Goal: Complete application form

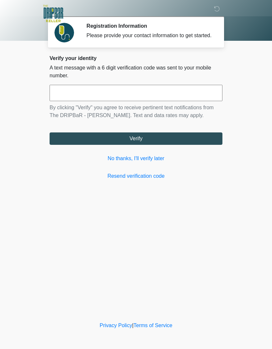
click at [161, 162] on link "No thanks, I'll verify later" at bounding box center [136, 159] width 173 height 8
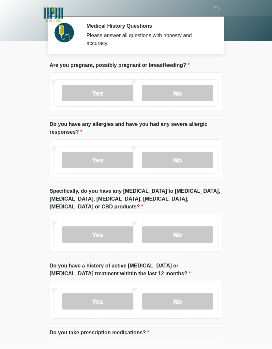
click at [179, 91] on label "No" at bounding box center [177, 93] width 71 height 16
click at [183, 157] on label "No" at bounding box center [177, 160] width 71 height 16
click at [186, 226] on label "No" at bounding box center [177, 234] width 71 height 16
click at [191, 309] on div "Yes No" at bounding box center [136, 300] width 173 height 38
click at [184, 293] on label "No" at bounding box center [177, 301] width 71 height 16
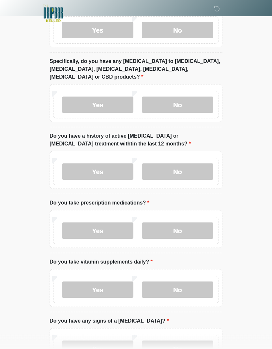
scroll to position [130, 0]
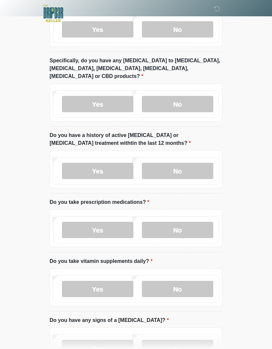
click at [201, 222] on label "No" at bounding box center [177, 230] width 71 height 16
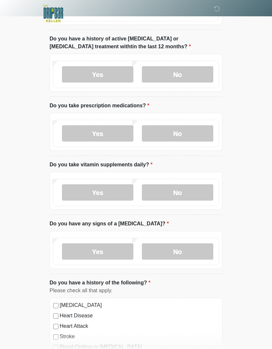
scroll to position [230, 0]
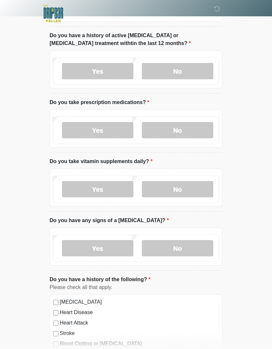
click at [185, 181] on label "No" at bounding box center [177, 189] width 71 height 16
click at [184, 240] on label "No" at bounding box center [177, 248] width 71 height 16
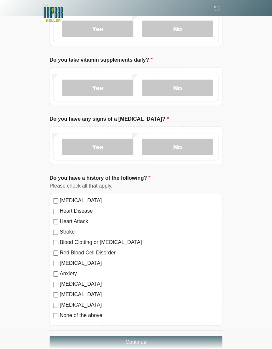
scroll to position [330, 0]
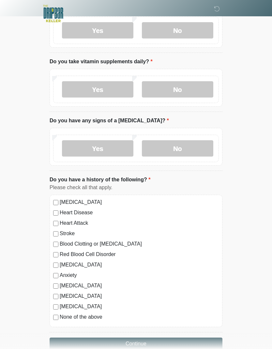
click at [147, 337] on button "Continue" at bounding box center [136, 343] width 173 height 12
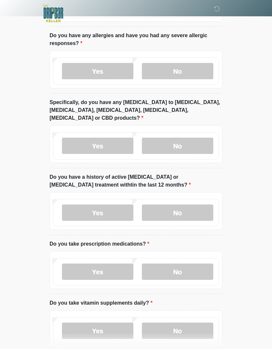
scroll to position [0, 0]
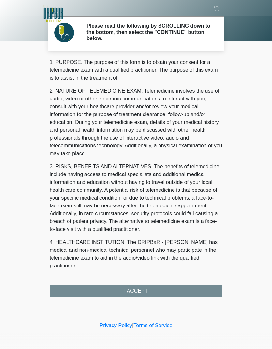
click at [142, 291] on div "1. PURPOSE. The purpose of this form is to obtain your consent for a telemedici…" at bounding box center [136, 177] width 173 height 239
click at [150, 291] on div "1. PURPOSE. The purpose of this form is to obtain your consent for a telemedici…" at bounding box center [136, 177] width 173 height 239
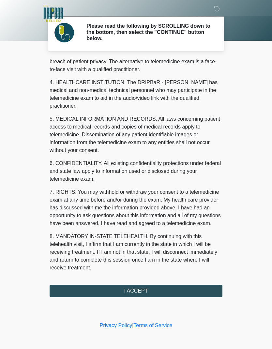
scroll to position [160, 0]
click at [134, 291] on button "I ACCEPT" at bounding box center [136, 291] width 173 height 12
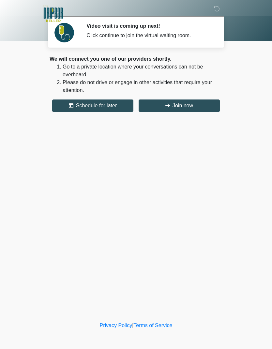
click at [189, 109] on button "Join now" at bounding box center [179, 105] width 81 height 12
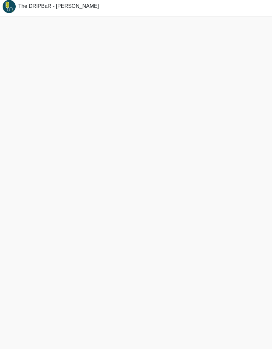
scroll to position [4, 0]
